Goal: Information Seeking & Learning: Learn about a topic

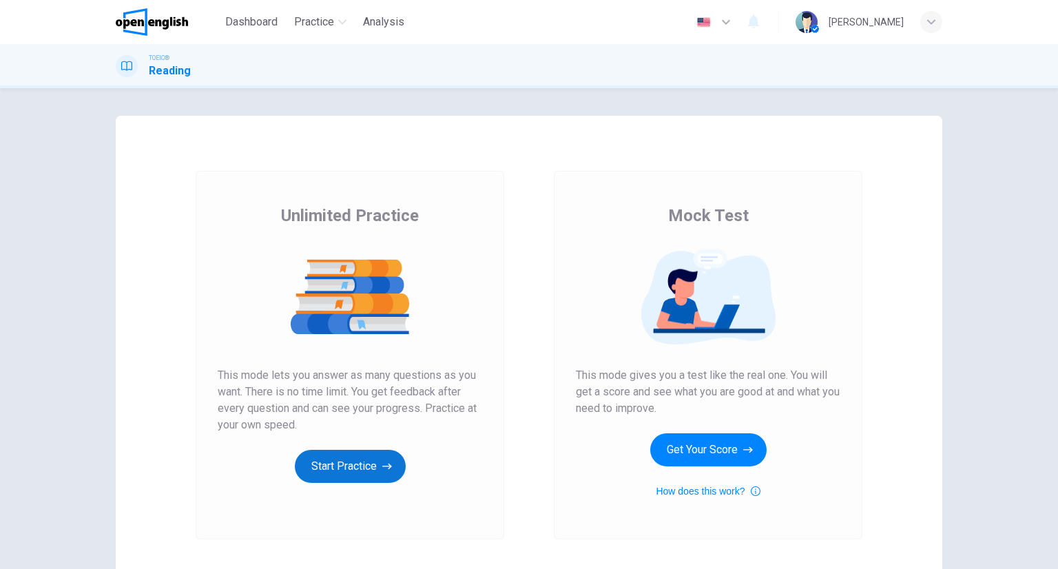
click at [391, 453] on button "Start Practice" at bounding box center [350, 466] width 111 height 33
click at [364, 464] on button "Start Practice" at bounding box center [350, 466] width 111 height 33
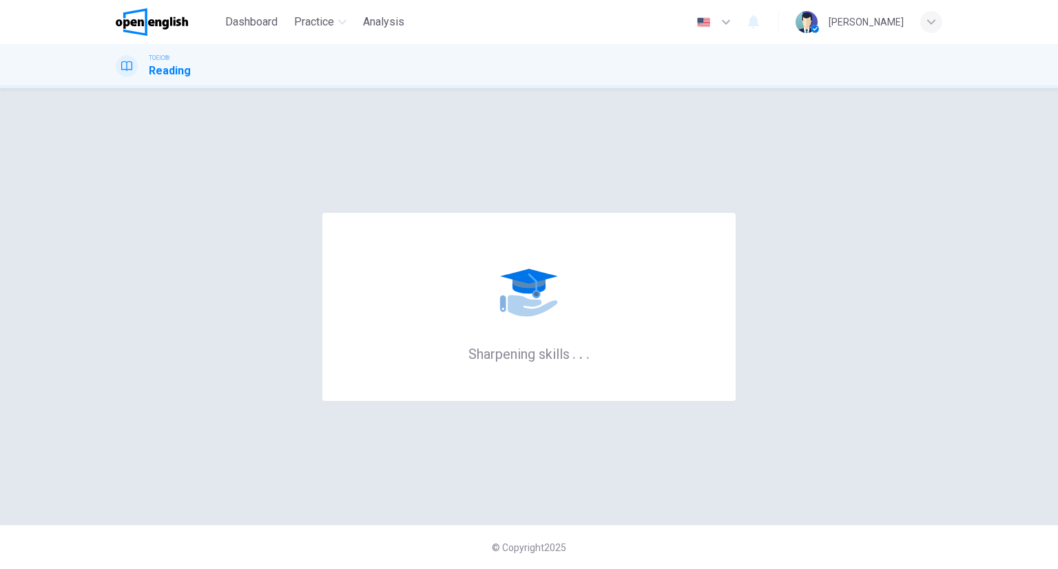
drag, startPoint x: 463, startPoint y: 309, endPoint x: 566, endPoint y: 314, distance: 103.4
click at [566, 314] on div "Sharpening skills . . ." at bounding box center [528, 307] width 413 height 188
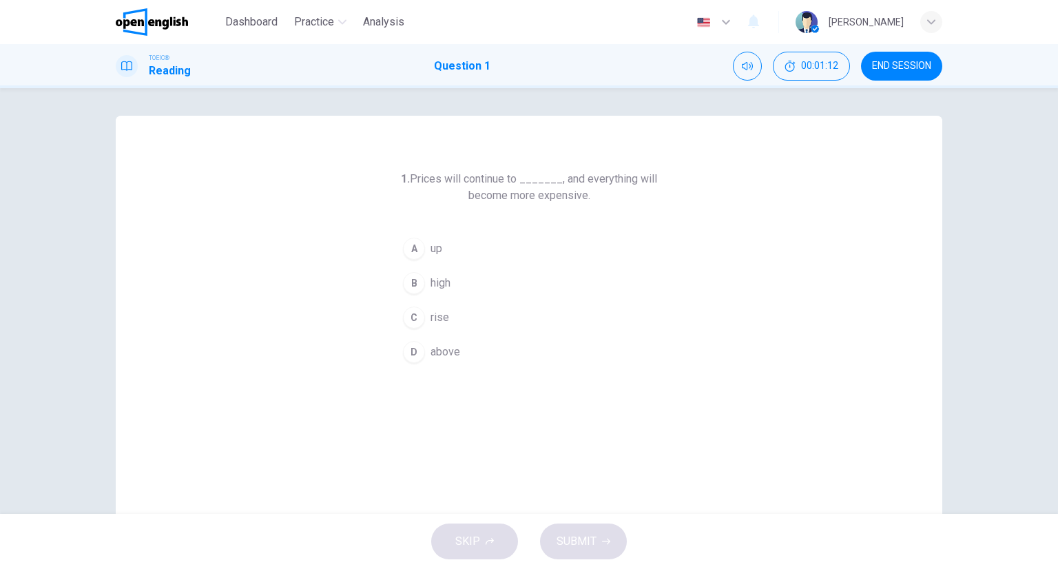
drag, startPoint x: 430, startPoint y: 252, endPoint x: 464, endPoint y: 292, distance: 52.7
click at [430, 253] on span "up" at bounding box center [436, 248] width 12 height 17
click at [457, 291] on button "B high" at bounding box center [529, 273] width 264 height 34
drag, startPoint x: 531, startPoint y: 310, endPoint x: 535, endPoint y: 329, distance: 19.0
click at [530, 311] on button "C rise" at bounding box center [529, 308] width 264 height 34
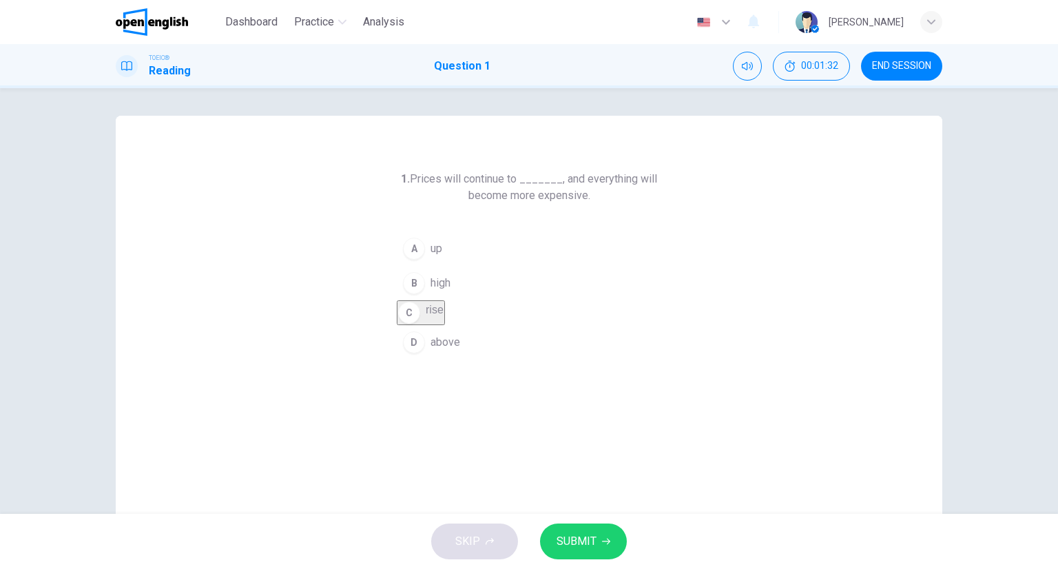
click at [614, 539] on button "SUBMIT" at bounding box center [583, 541] width 87 height 36
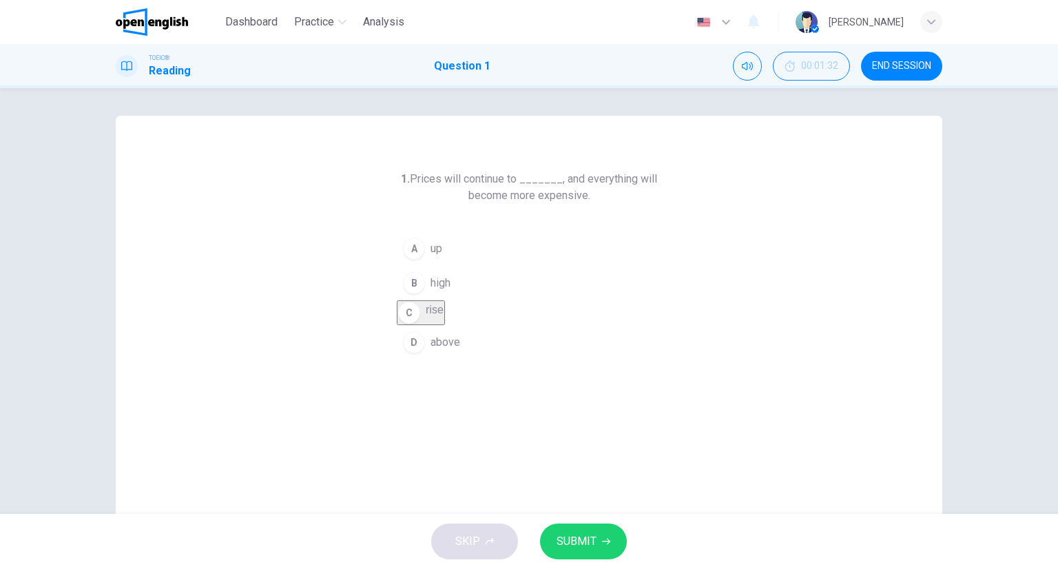
click at [554, 541] on button "SUBMIT" at bounding box center [583, 541] width 87 height 36
click at [565, 534] on span "SUBMIT" at bounding box center [577, 541] width 40 height 19
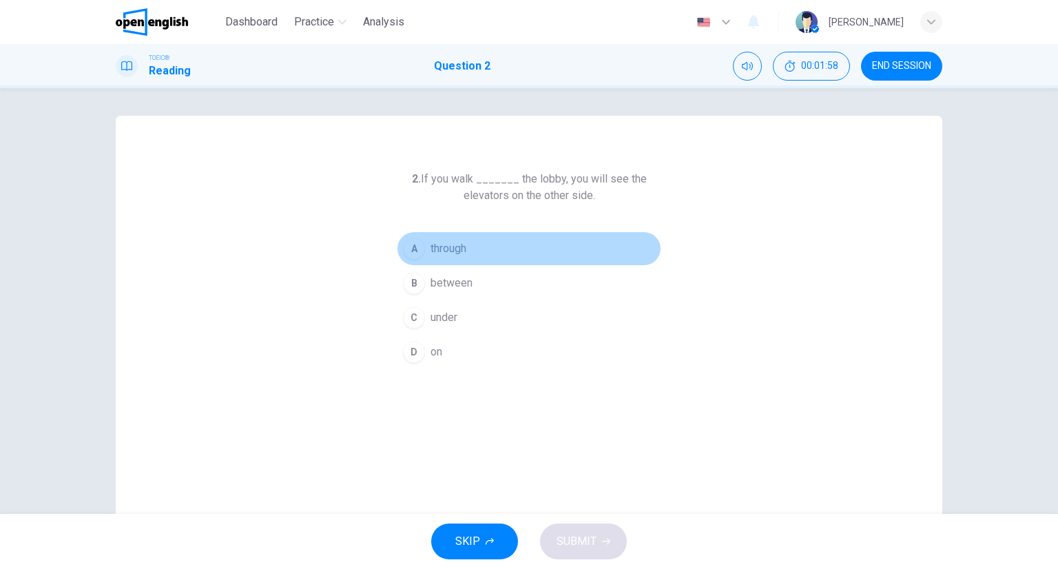
click at [478, 249] on button "A through" at bounding box center [529, 248] width 264 height 34
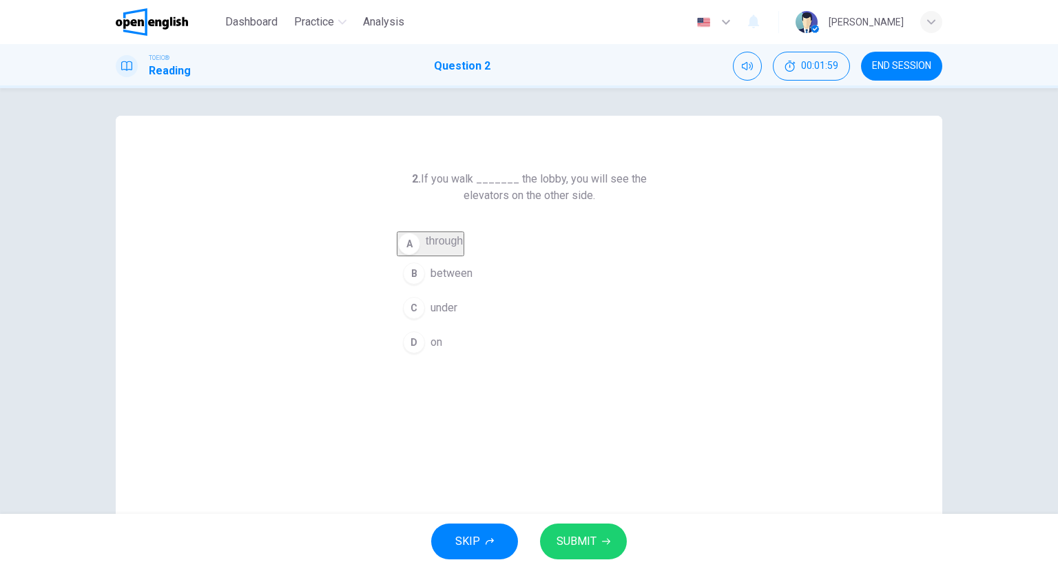
click at [606, 535] on button "SUBMIT" at bounding box center [583, 541] width 87 height 36
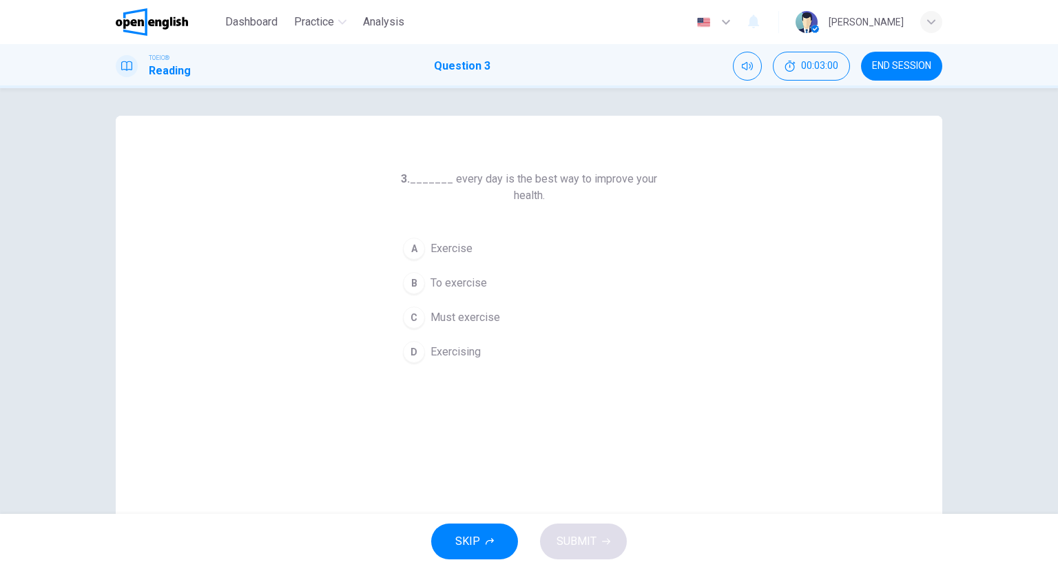
drag, startPoint x: 470, startPoint y: 330, endPoint x: 486, endPoint y: 341, distance: 18.7
click at [470, 329] on button "C Must exercise" at bounding box center [529, 317] width 264 height 34
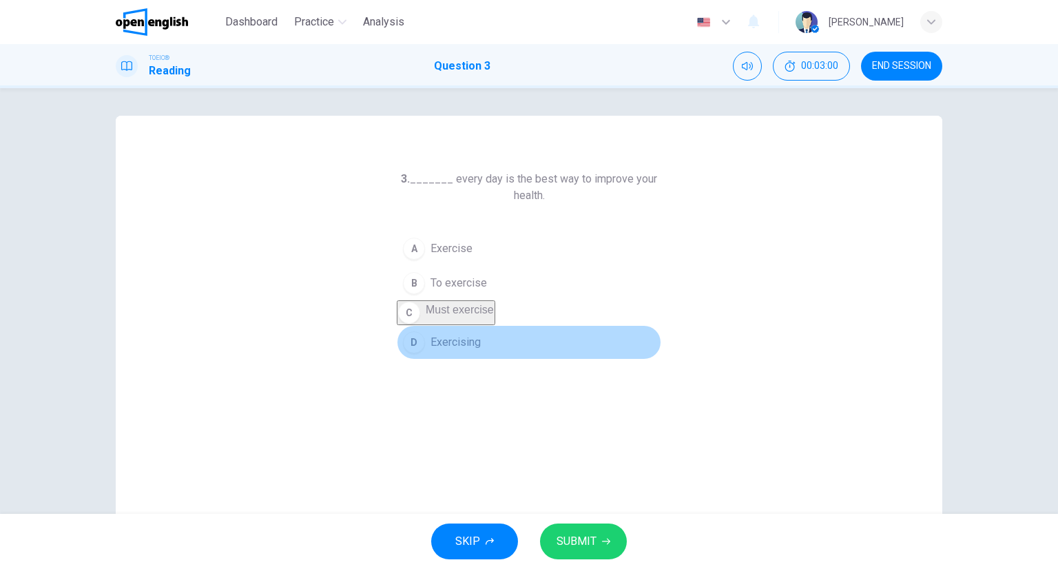
drag, startPoint x: 498, startPoint y: 355, endPoint x: 503, endPoint y: 375, distance: 21.2
click at [492, 356] on button "D Exercising" at bounding box center [529, 342] width 264 height 34
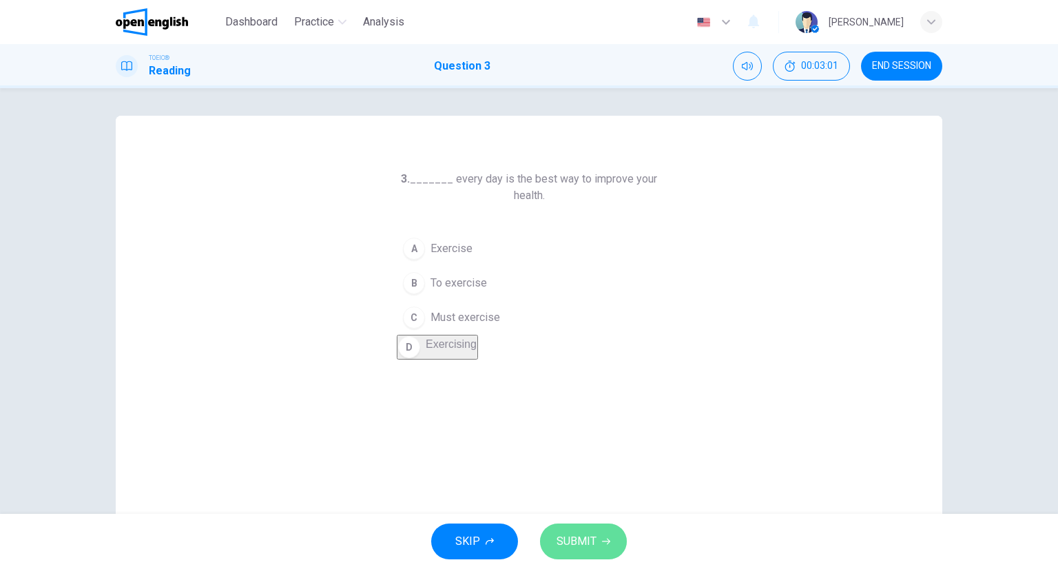
click at [602, 543] on icon "button" at bounding box center [606, 541] width 8 height 8
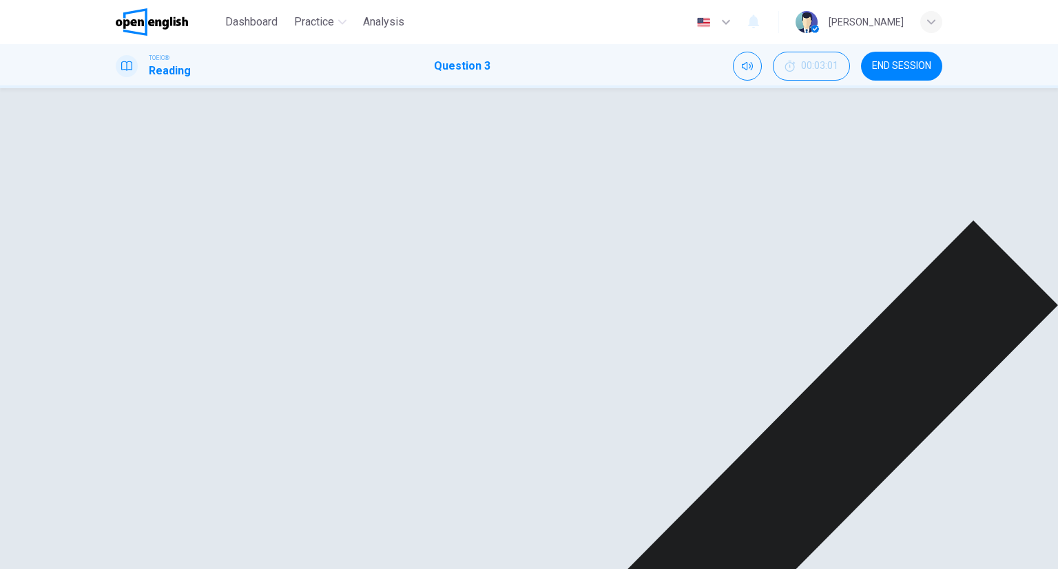
drag, startPoint x: 730, startPoint y: 520, endPoint x: 738, endPoint y: 537, distance: 18.5
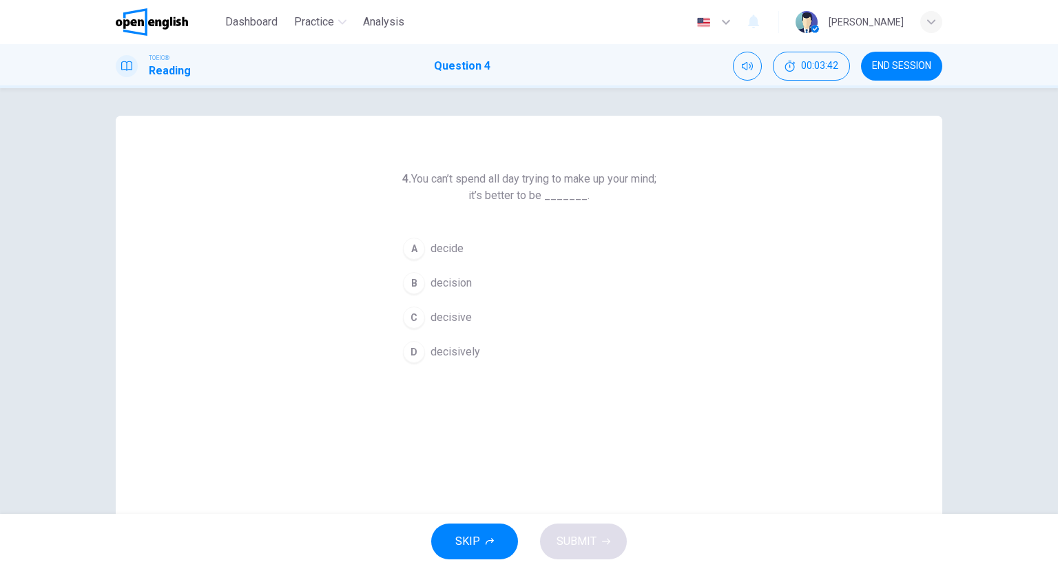
drag, startPoint x: 435, startPoint y: 315, endPoint x: 447, endPoint y: 330, distance: 19.1
click at [435, 313] on span "decisive" at bounding box center [450, 317] width 41 height 17
click at [570, 533] on button "SUBMIT" at bounding box center [583, 541] width 87 height 36
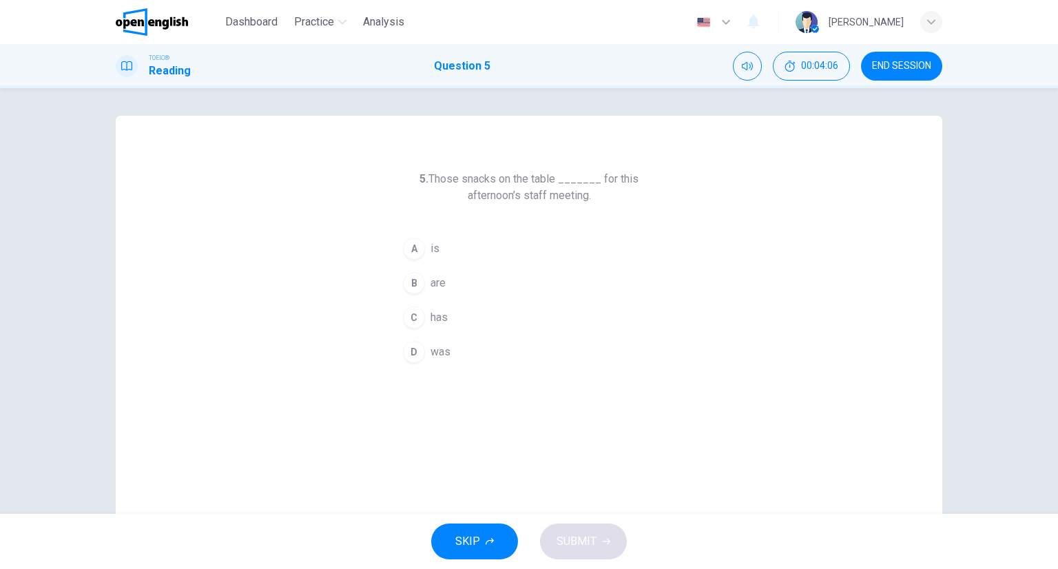
click at [441, 333] on div "A is B are C has D was" at bounding box center [529, 300] width 264 height 138
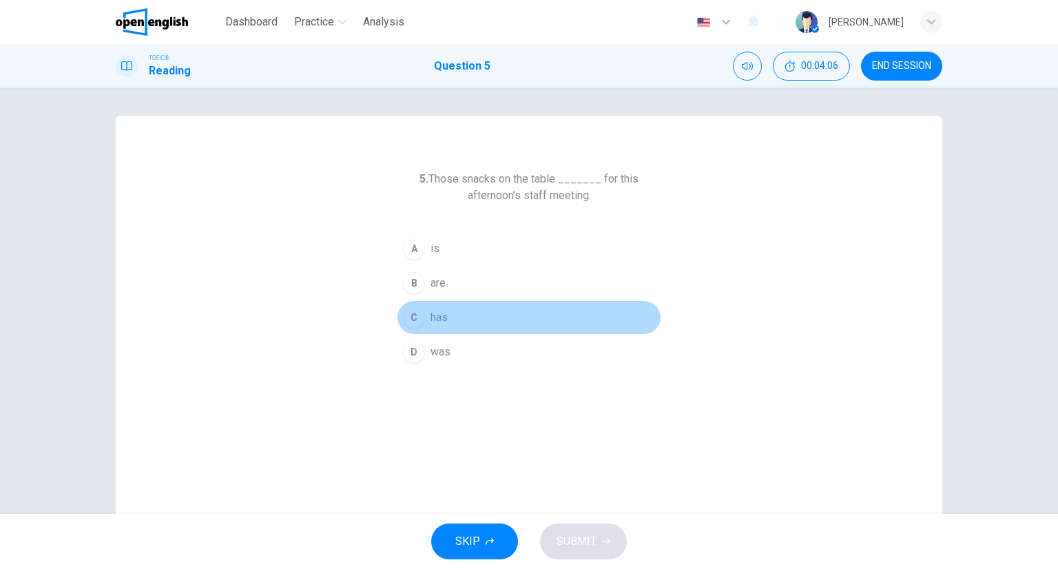
click at [460, 322] on button "C has" at bounding box center [529, 317] width 264 height 34
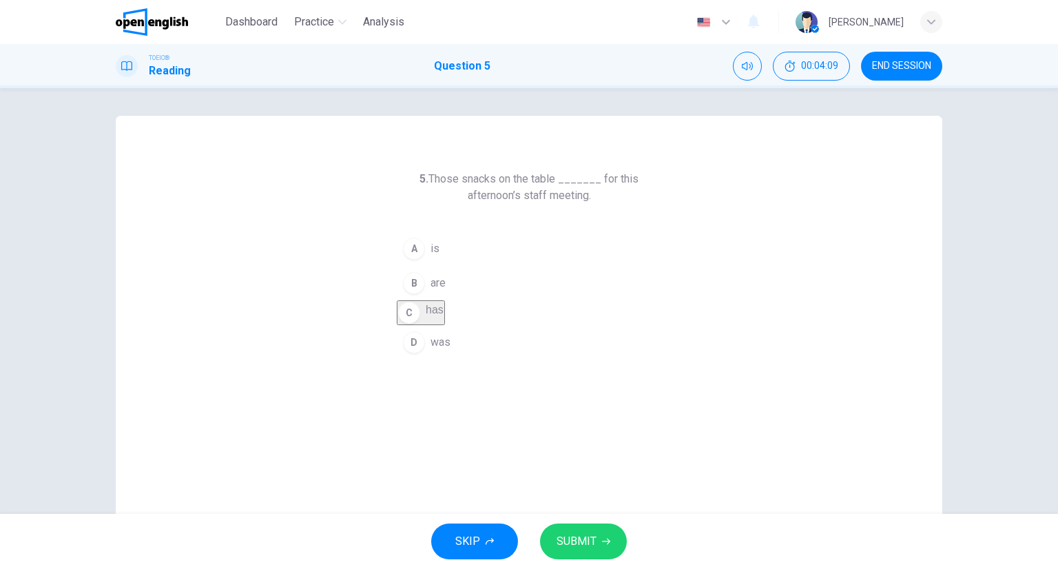
click at [446, 292] on button "B are" at bounding box center [529, 283] width 264 height 34
click at [572, 533] on span "SUBMIT" at bounding box center [577, 541] width 40 height 19
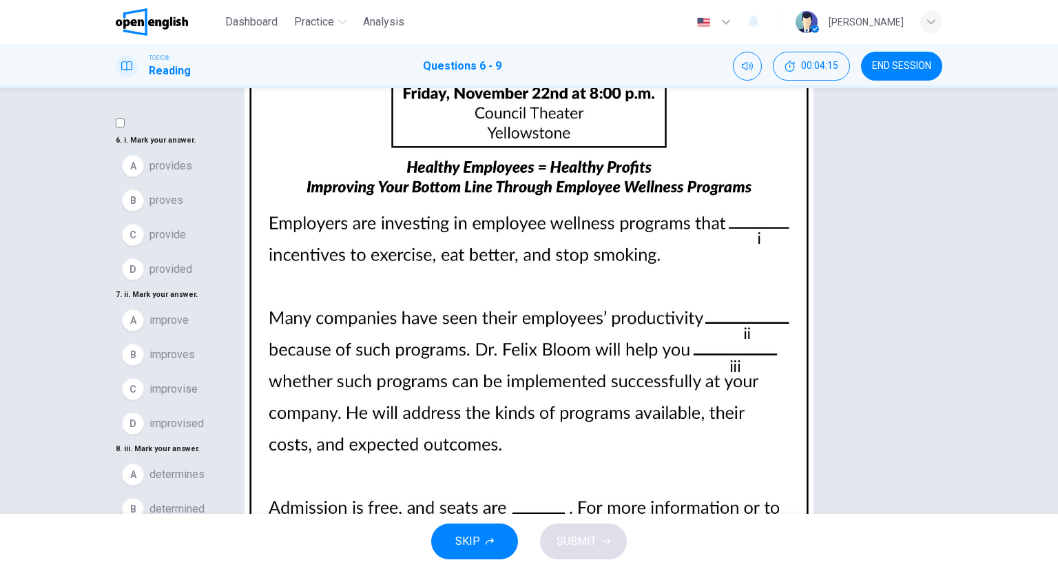
click at [696, 236] on img at bounding box center [529, 284] width 1058 height 569
click at [1041, 568] on div at bounding box center [529, 569] width 1058 height 0
click at [683, 254] on img at bounding box center [529, 284] width 1058 height 569
click at [678, 251] on img at bounding box center [529, 284] width 1058 height 569
click at [1042, 568] on div at bounding box center [529, 569] width 1058 height 0
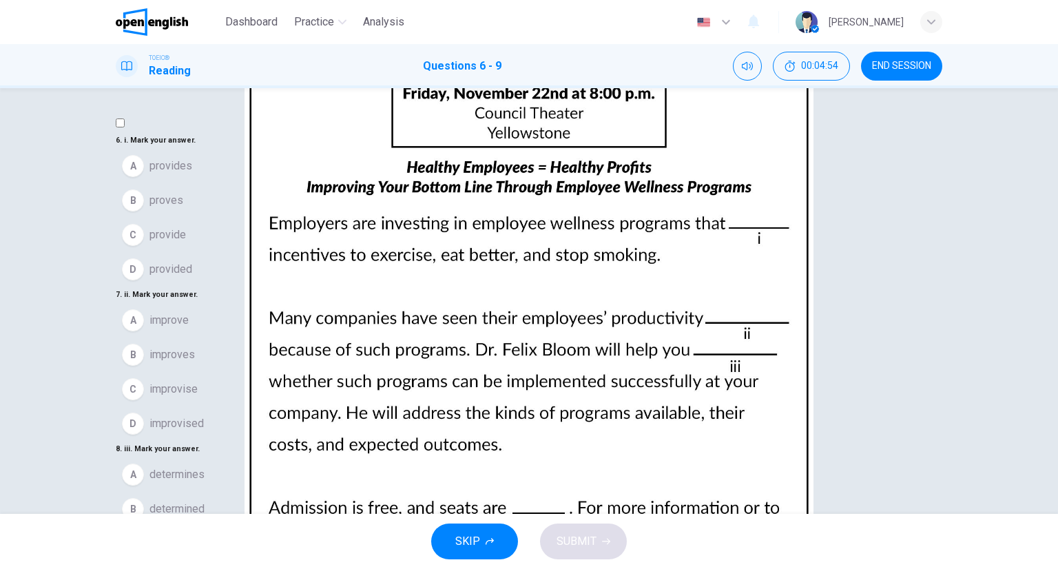
click at [818, 219] on img at bounding box center [529, 284] width 1058 height 569
click at [1045, 568] on div at bounding box center [529, 569] width 1058 height 0
click at [829, 199] on img at bounding box center [529, 284] width 1058 height 569
click at [1044, 568] on div at bounding box center [529, 569] width 1058 height 0
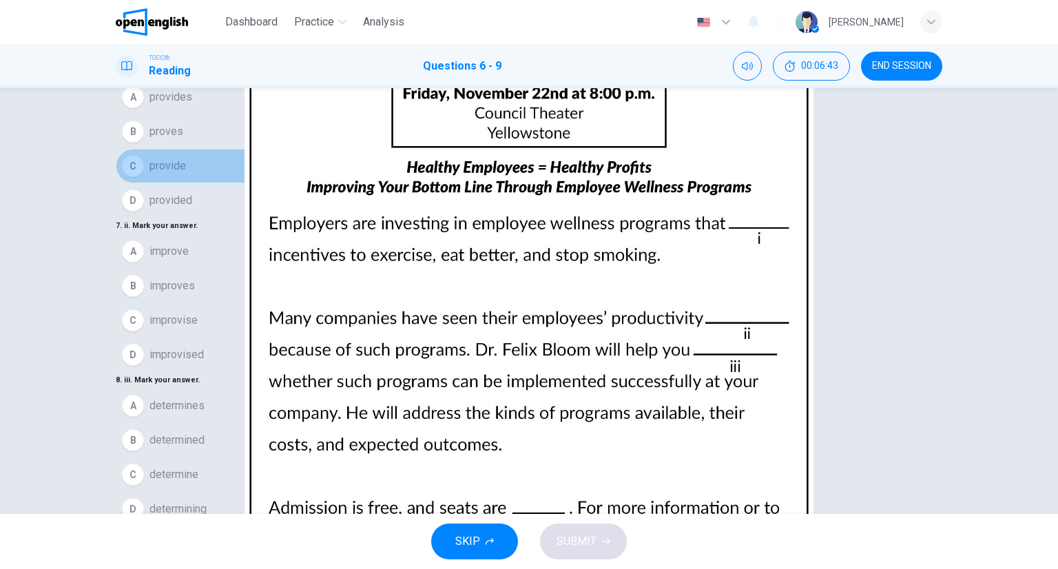
drag, startPoint x: 205, startPoint y: 191, endPoint x: 247, endPoint y: 260, distance: 80.3
click at [205, 183] on button "C provide" at bounding box center [529, 166] width 826 height 34
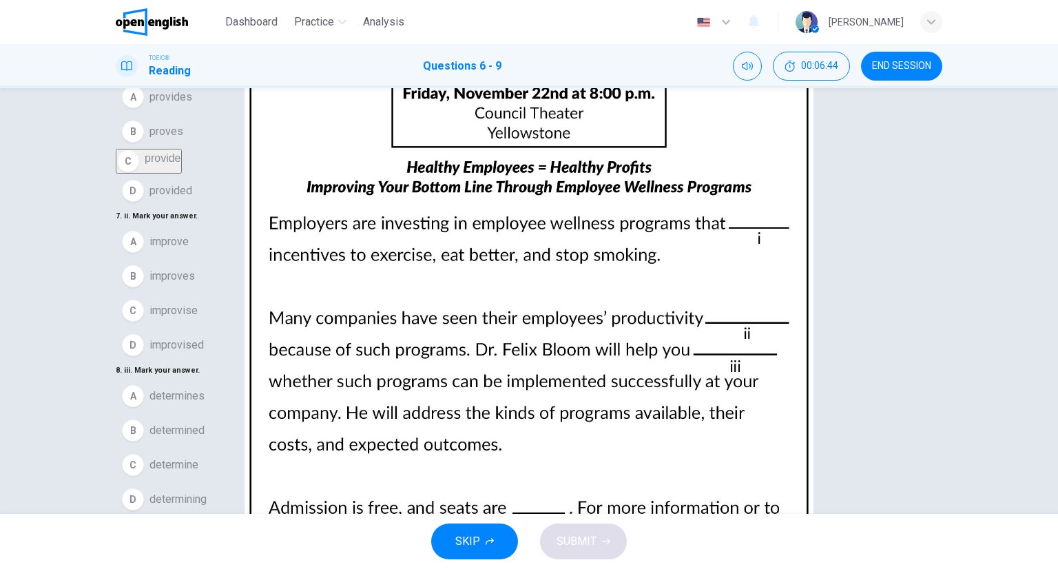
click at [218, 256] on button "A improve" at bounding box center [529, 242] width 826 height 34
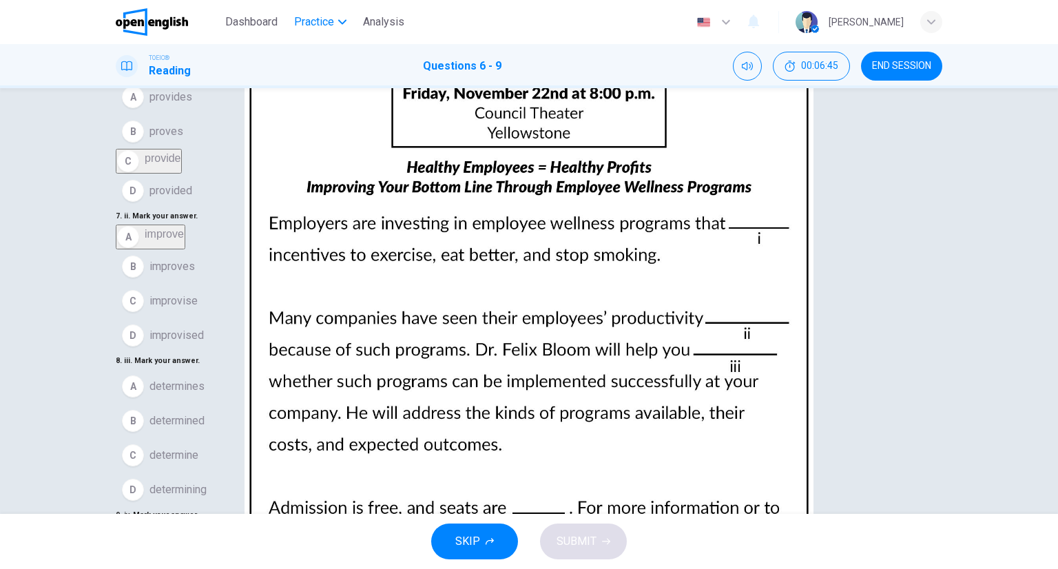
scroll to position [269, 0]
click at [181, 438] on button "C determine" at bounding box center [529, 455] width 826 height 34
click at [185, 548] on button "B plenty" at bounding box center [529, 565] width 826 height 34
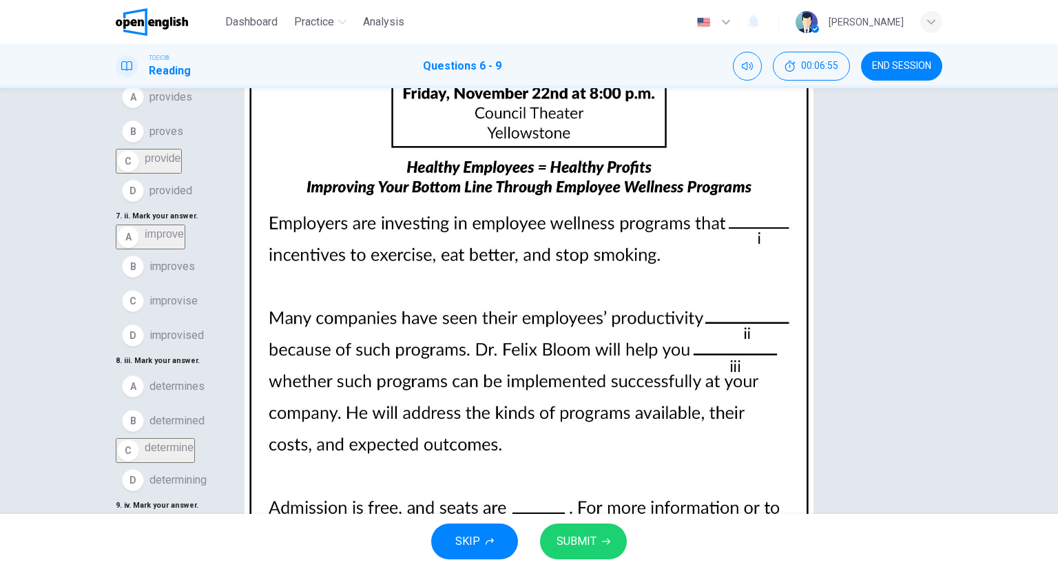
click at [599, 549] on button "SUBMIT" at bounding box center [583, 541] width 87 height 36
